Goal: Task Accomplishment & Management: Manage account settings

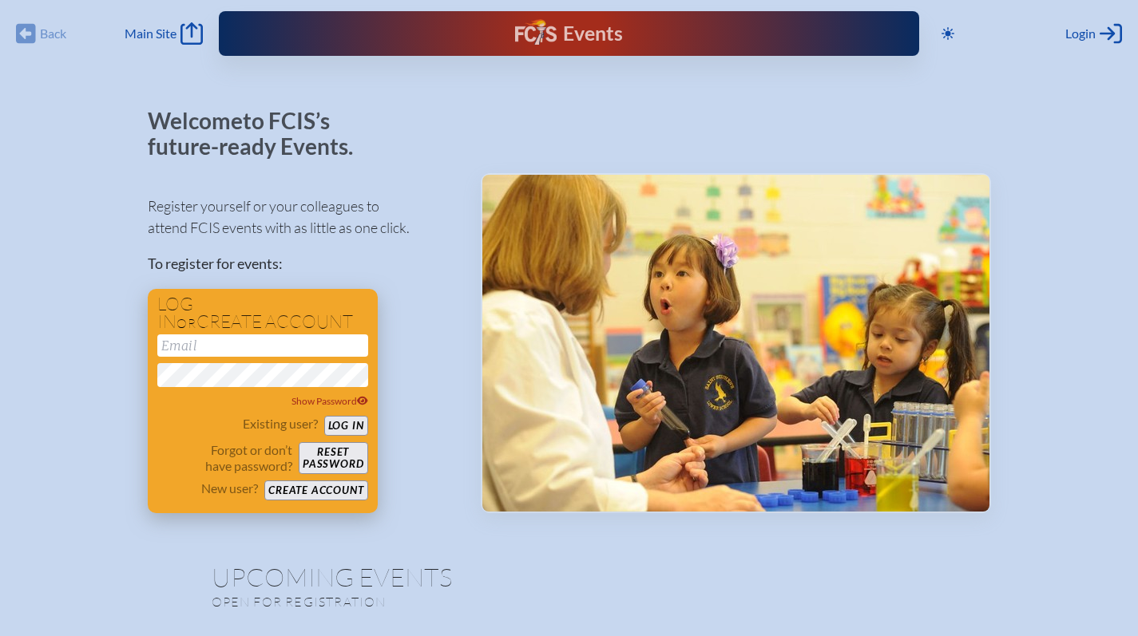
type input "[EMAIL_ADDRESS][DOMAIN_NAME]"
click at [338, 425] on button "Log in" at bounding box center [346, 426] width 44 height 20
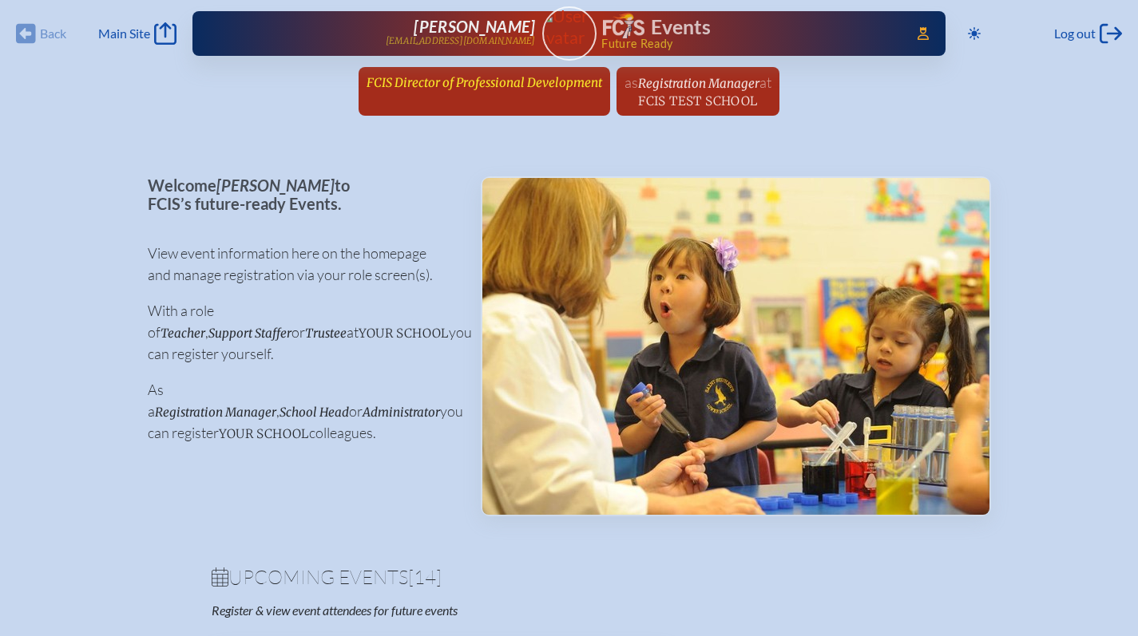
click at [424, 88] on span "FCIS Director of Professional Development" at bounding box center [485, 82] width 236 height 15
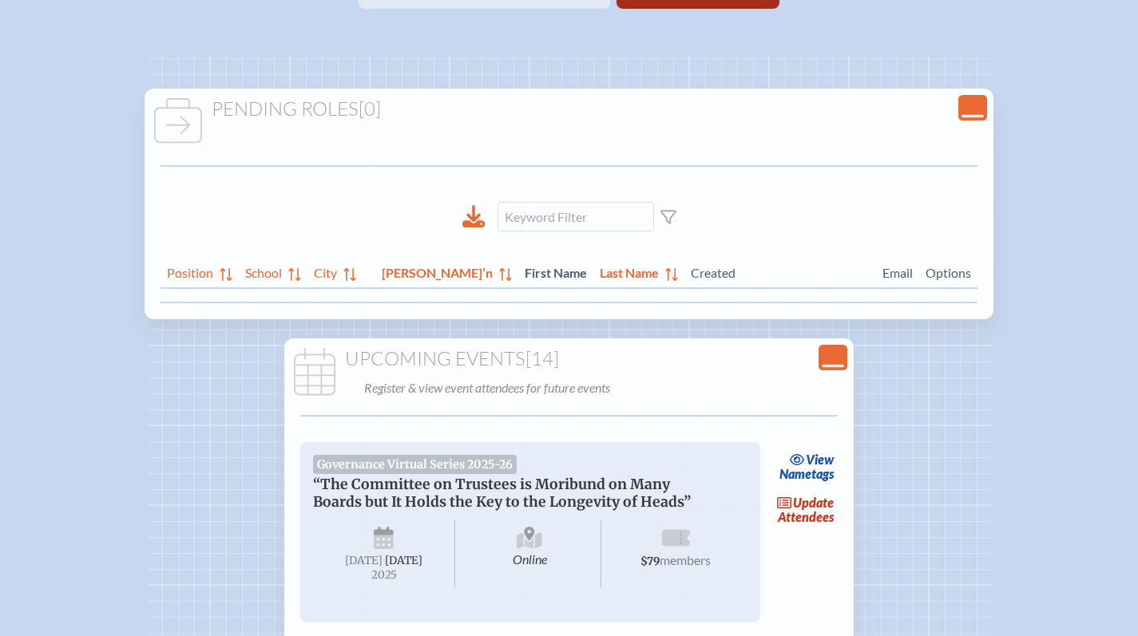
scroll to position [435, 0]
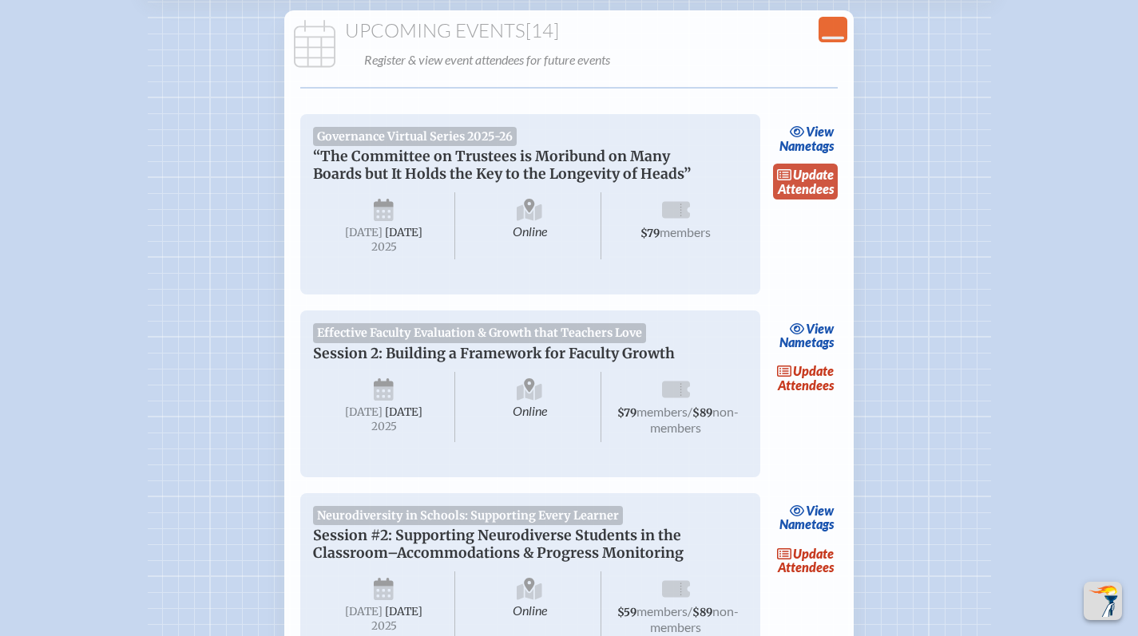
click at [802, 178] on span "update" at bounding box center [813, 174] width 41 height 15
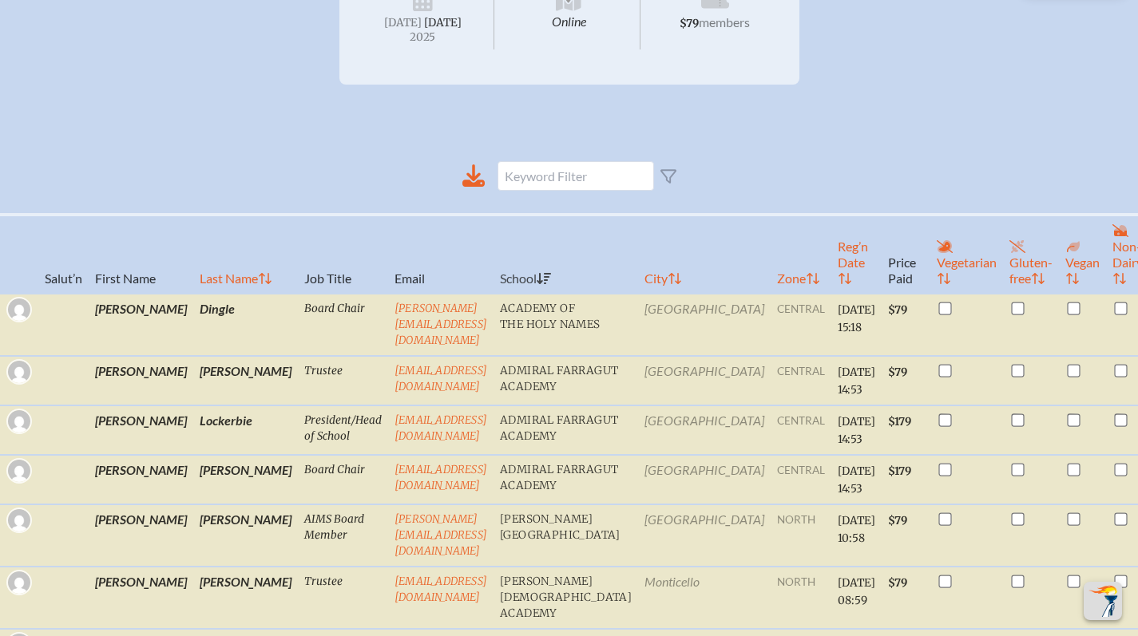
scroll to position [402, 0]
click at [831, 277] on th "Reg’n Date" at bounding box center [856, 253] width 50 height 79
checkbox input "true"
checkbox input "false"
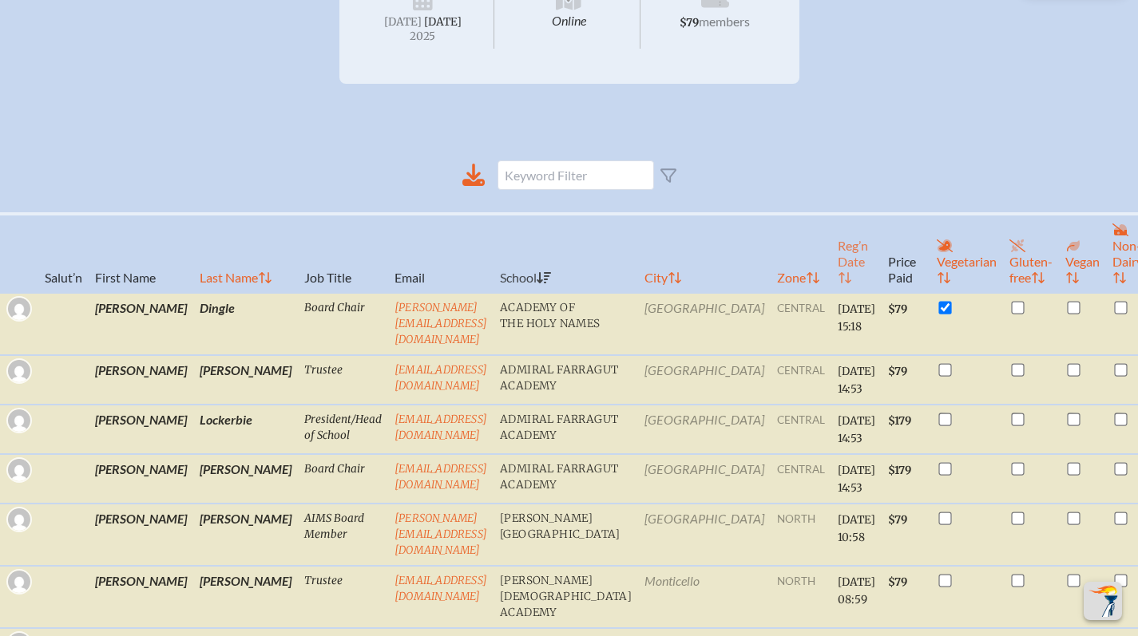
checkbox input "false"
checkbox input "true"
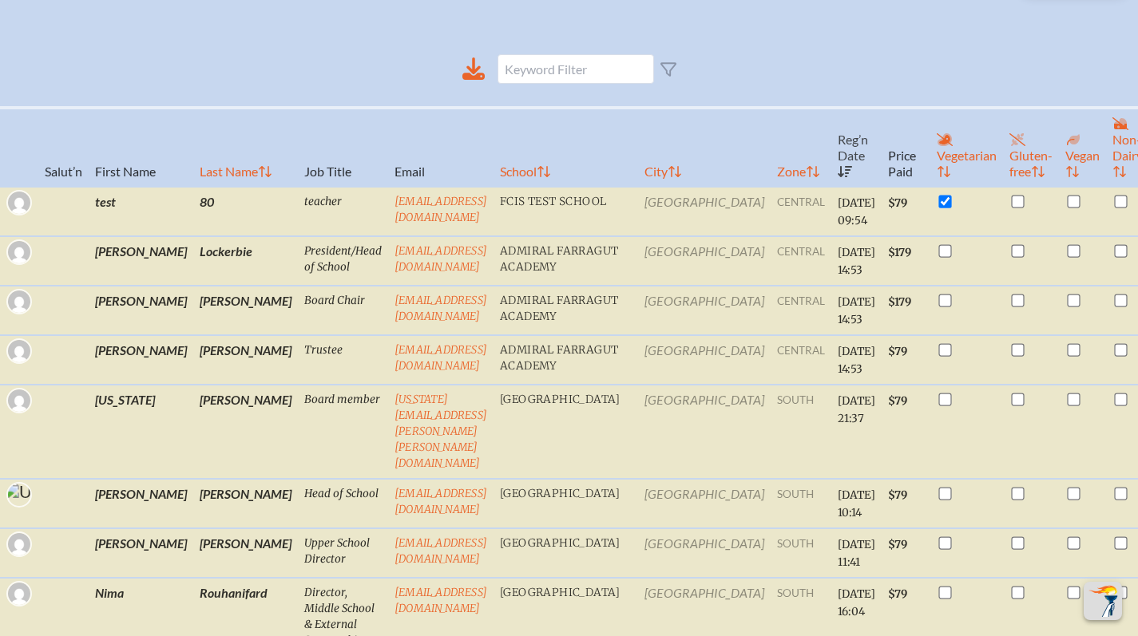
scroll to position [186, 0]
